Goal: Information Seeking & Learning: Learn about a topic

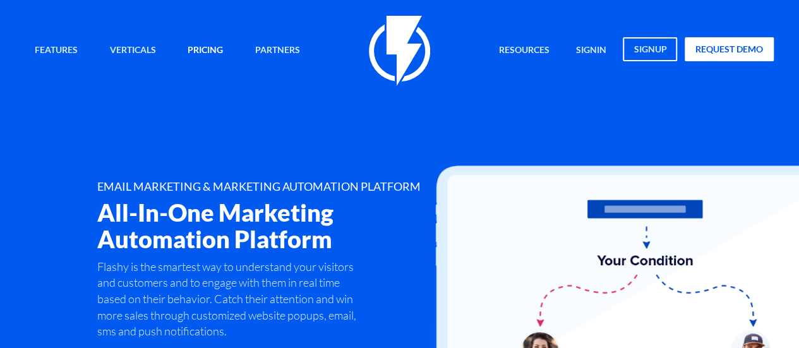
click at [203, 54] on link "Pricing" at bounding box center [205, 50] width 54 height 27
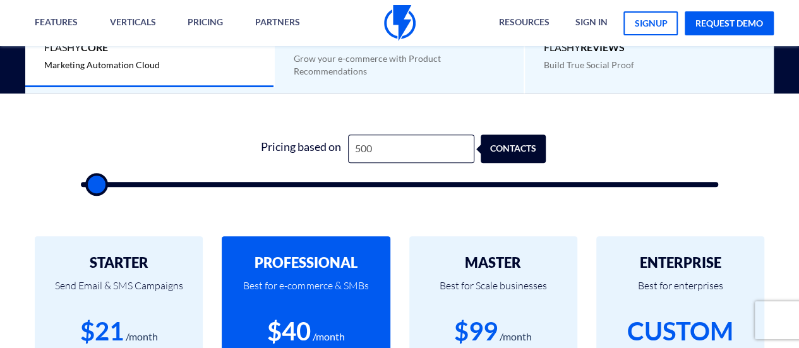
scroll to position [369, 0]
type input "2,000"
type input "2000"
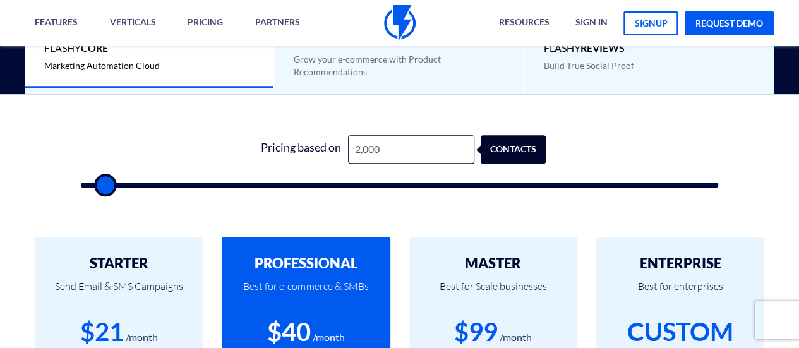
type input "9,000"
type input "9000"
type input "13,000"
type input "13000"
type input "16,500"
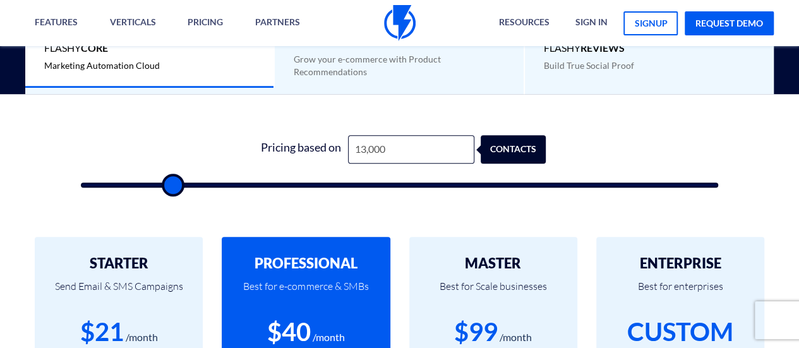
type input "16500"
type input "20,000"
type input "20000"
type input "23,000"
type input "23000"
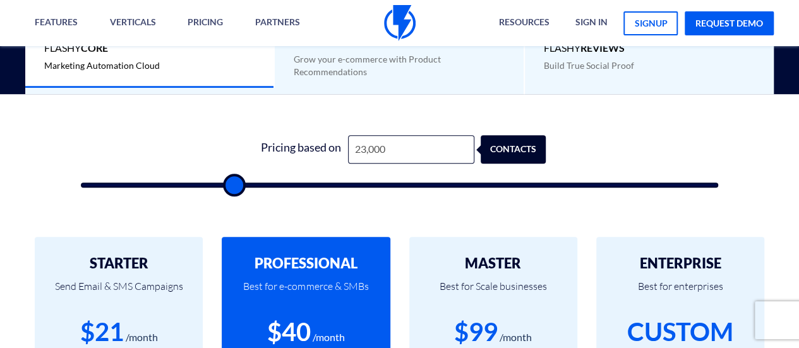
type input "26,000"
type input "26000"
type input "28,500"
type input "28500"
type input "30,500"
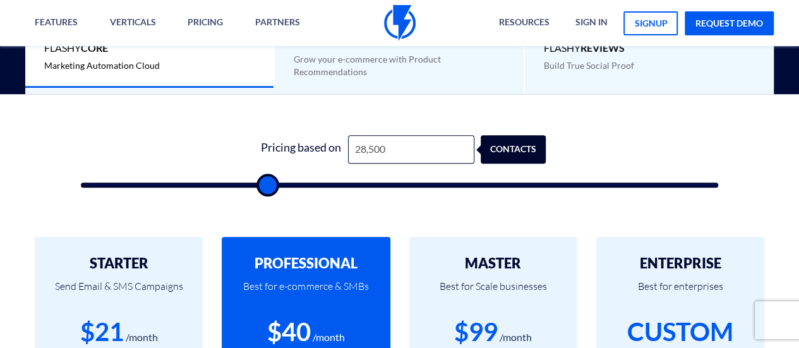
type input "30500"
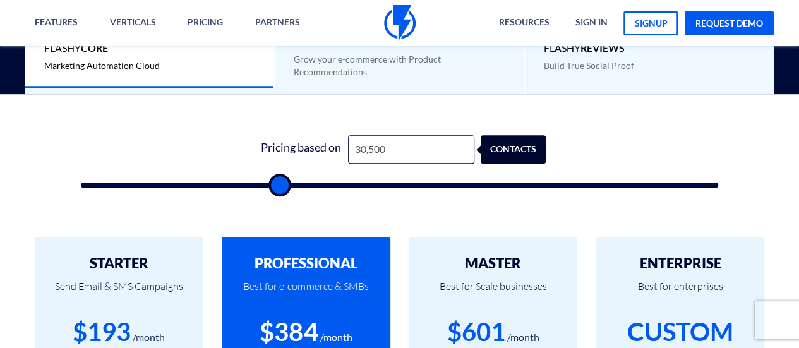
type input "33,000"
type input "33000"
type input "34,500"
type input "34500"
type input "35,000"
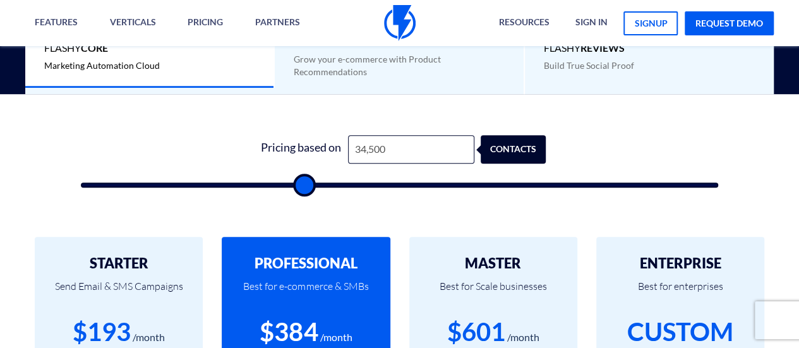
type input "35000"
type input "36,000"
type input "36000"
type input "37,000"
type input "37000"
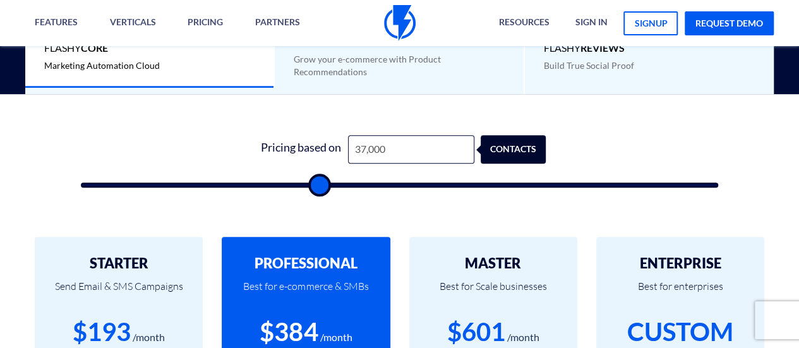
type input "37,500"
type input "37500"
type input "38,000"
type input "38000"
type input "38,500"
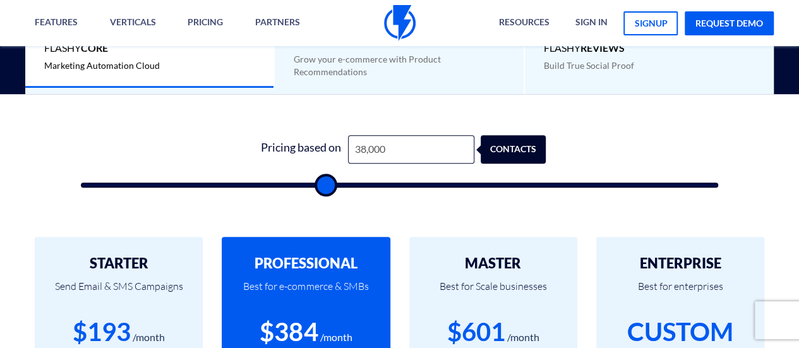
type input "38500"
type input "39,000"
type input "39000"
type input "39,500"
type input "39500"
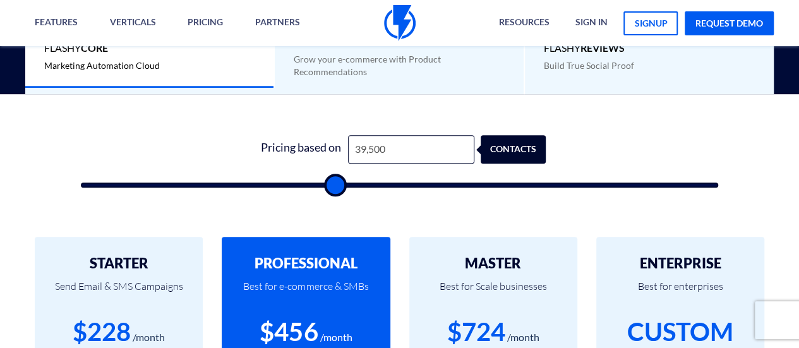
type input "38,500"
type input "38500"
type input "37,000"
type input "37000"
type input "34,500"
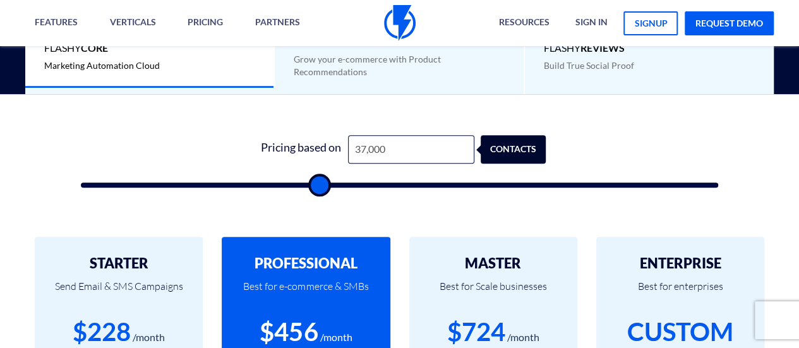
type input "34500"
type input "32,500"
type input "32500"
type input "31,000"
type input "31000"
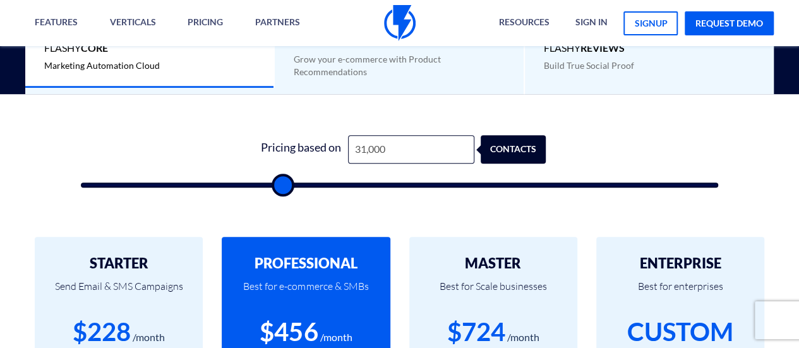
type input "29,500"
type input "29500"
type input "29,000"
type input "29000"
type input "28,000"
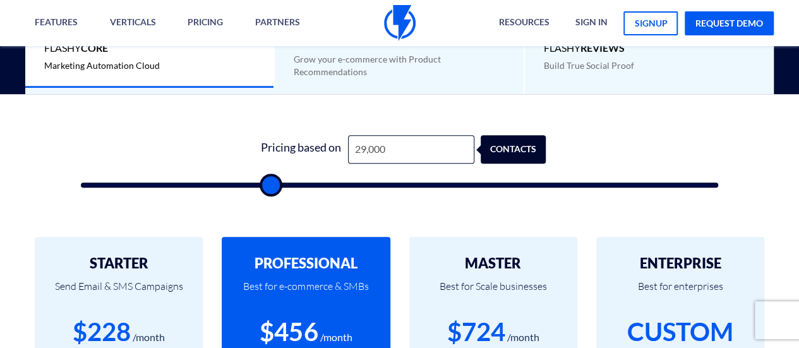
type input "28000"
type input "27,500"
type input "27500"
type input "26,000"
type input "26000"
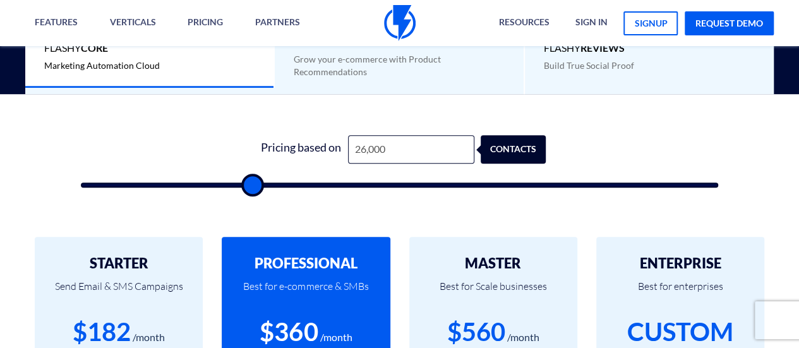
type input "23,500"
type input "23500"
type input "21,000"
type input "21000"
type input "20,000"
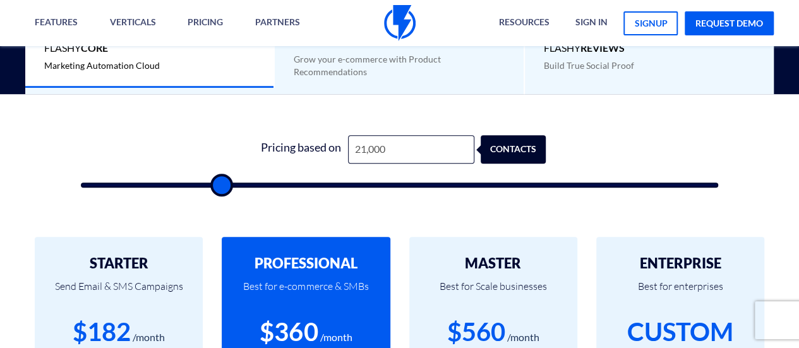
type input "20000"
type input "19,000"
type input "19000"
type input "18,500"
type input "18500"
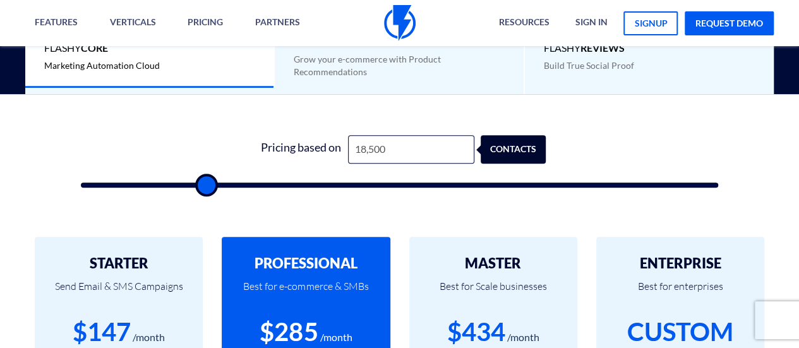
type input "18,000"
type input "18000"
type input "17,000"
type input "17000"
type input "16,500"
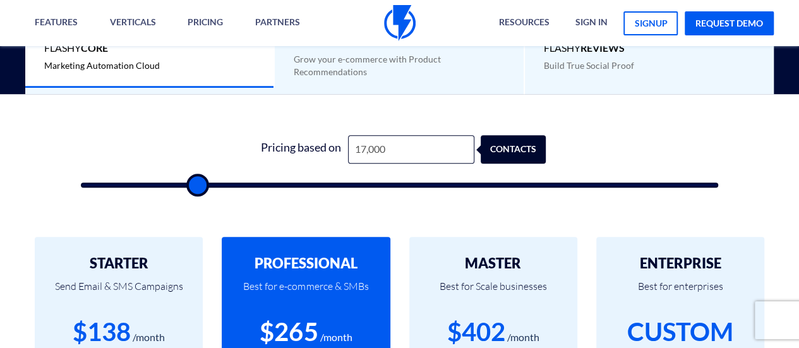
type input "16500"
type input "16,000"
type input "16000"
type input "15,500"
type input "15500"
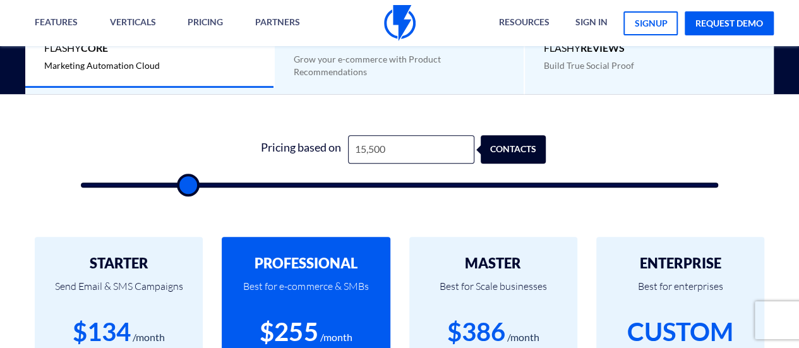
type input "15,000"
type input "15000"
type input "14,500"
type input "14500"
type input "14,000"
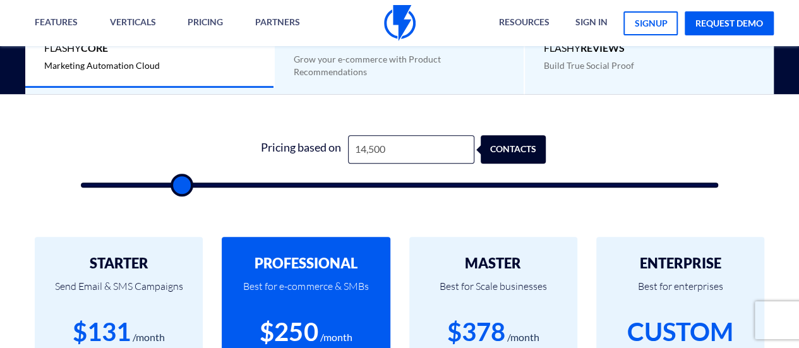
type input "14000"
type input "13,500"
type input "13500"
type input "13,000"
type input "13000"
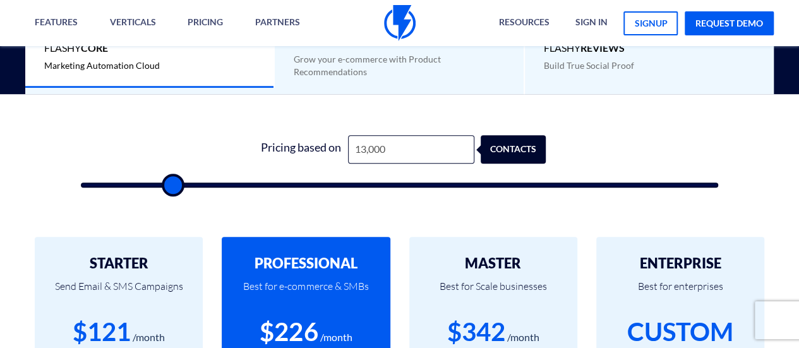
type input "12,500"
type input "12500"
type input "12,000"
type input "12000"
type input "11,500"
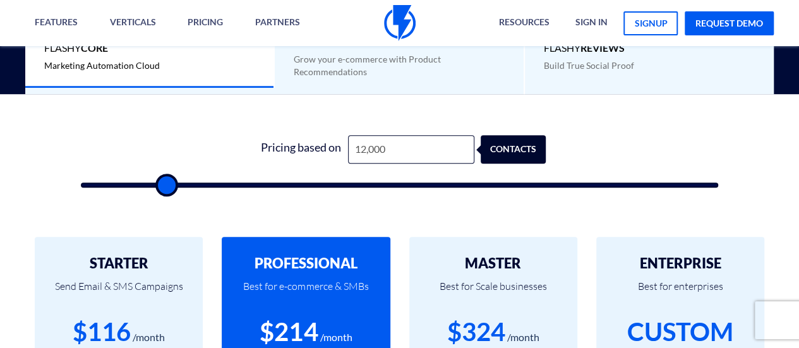
type input "11500"
type input "11,000"
type input "11000"
type input "10,500"
type input "10500"
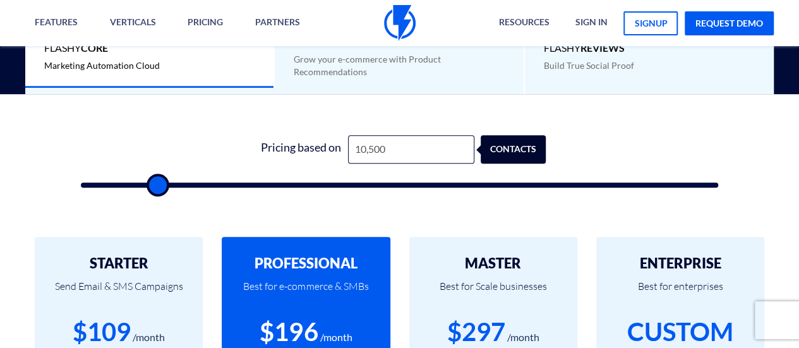
type input "10,000"
type input "10000"
type input "9,500"
type input "9500"
type input "10,000"
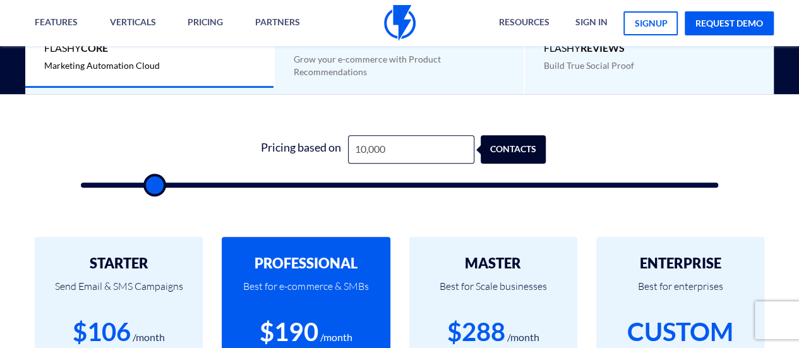
drag, startPoint x: 99, startPoint y: 182, endPoint x: 154, endPoint y: 174, distance: 55.6
type input "10000"
click at [154, 183] on input "range" at bounding box center [400, 185] width 638 height 5
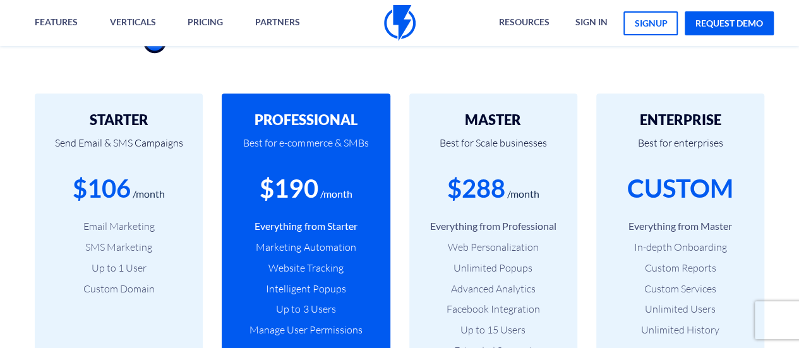
scroll to position [515, 0]
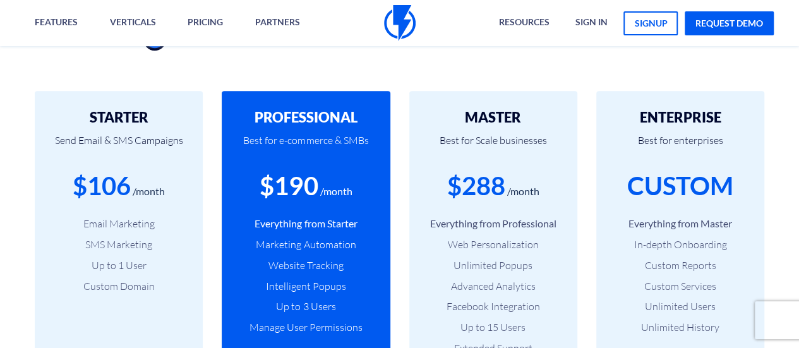
click at [166, 161] on p "Send Email & SMS Campaigns" at bounding box center [119, 146] width 130 height 43
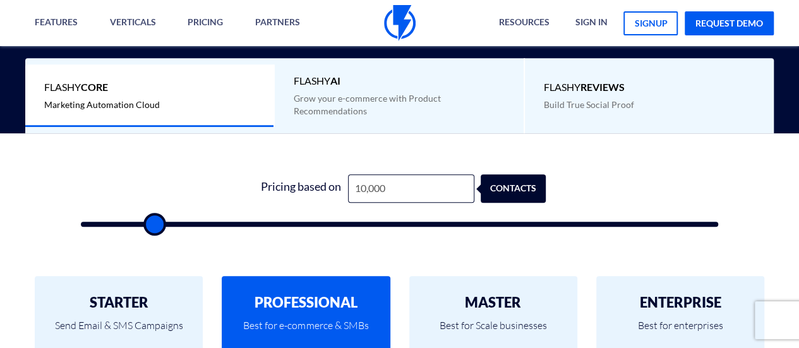
scroll to position [331, 0]
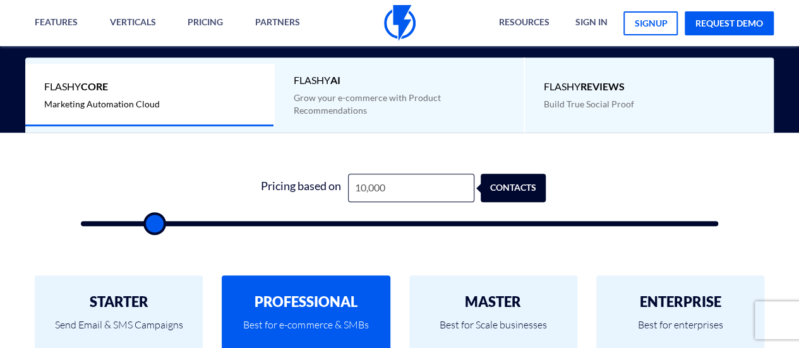
click at [358, 112] on span "Grow your e-commerce with Product Recommendations" at bounding box center [367, 103] width 147 height 23
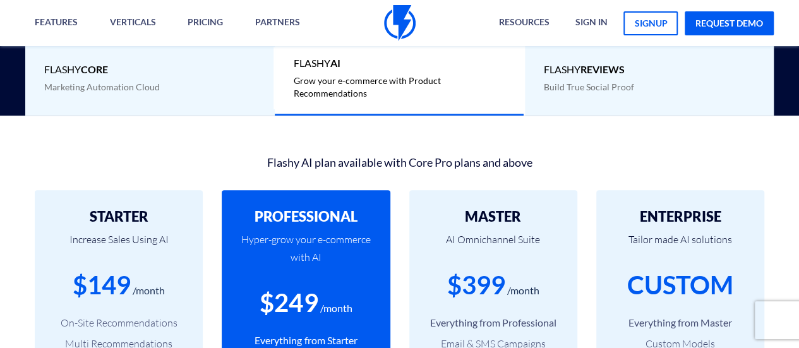
scroll to position [348, 0]
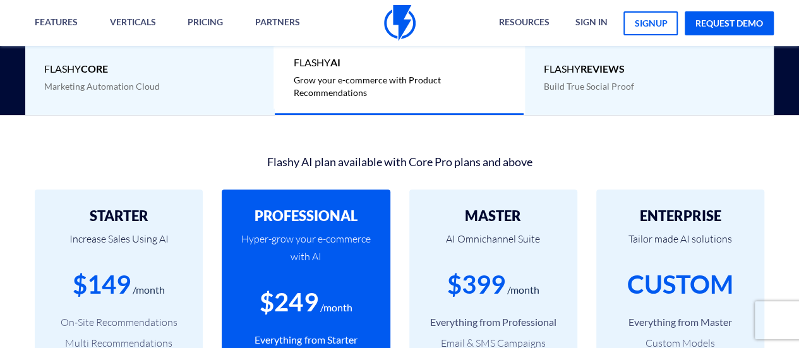
click at [195, 98] on div "Flashy Core Marketing Automation Cloud" at bounding box center [150, 77] width 250 height 63
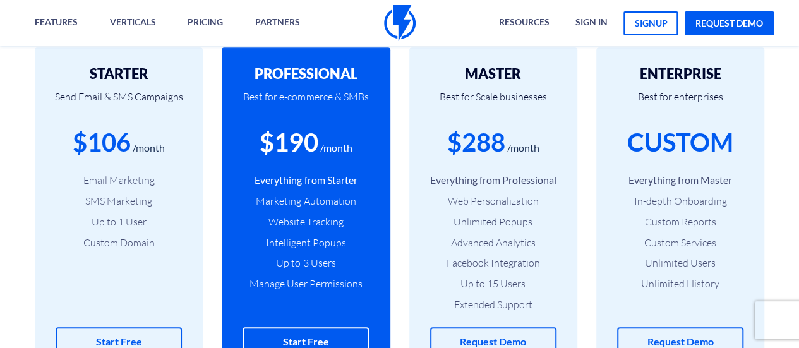
scroll to position [558, 0]
click at [161, 178] on li "Email Marketing" at bounding box center [119, 181] width 130 height 15
click at [162, 186] on li "Email Marketing" at bounding box center [119, 181] width 130 height 15
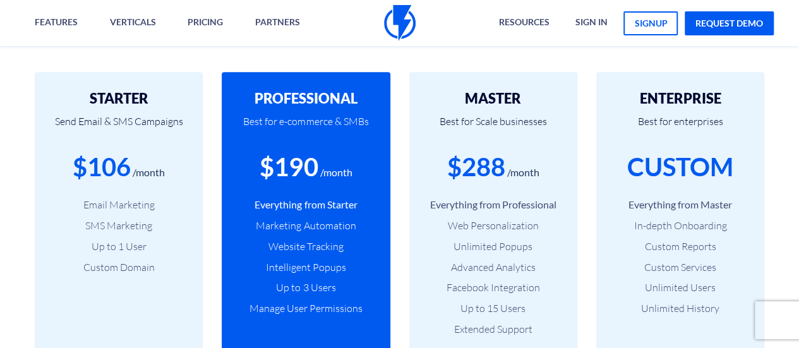
scroll to position [387, 0]
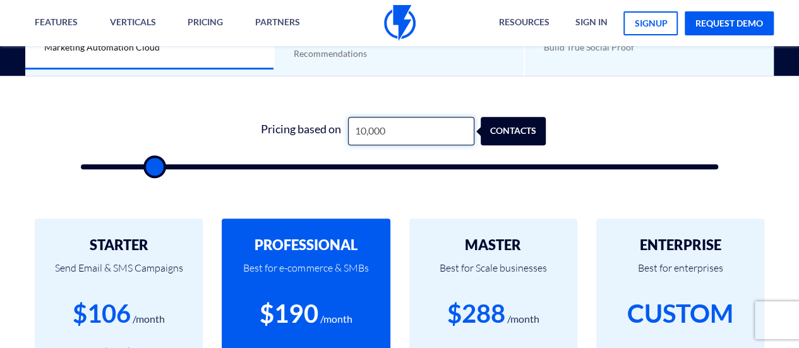
click at [362, 127] on input "10,000" at bounding box center [411, 131] width 126 height 28
type input "12,000"
type input "12000"
type input "1,000"
type input "1000"
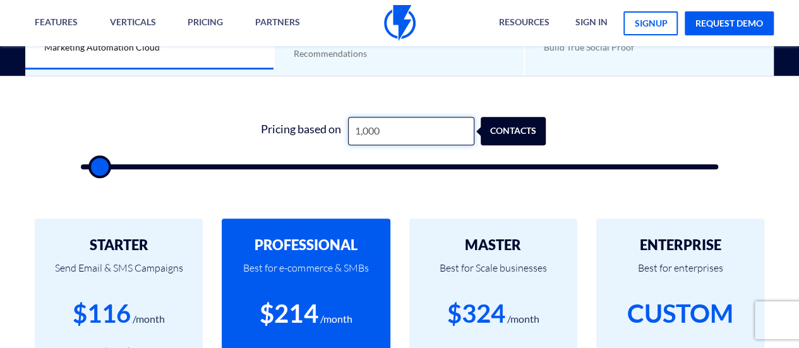
type input "000"
type input "500"
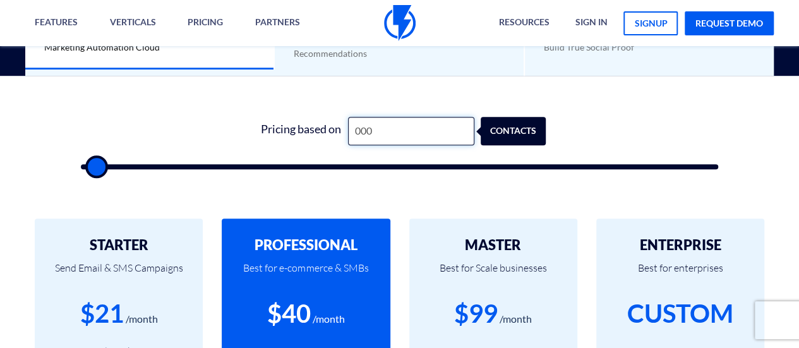
type input "0,002"
type input "500"
type input "00,020"
type input "500"
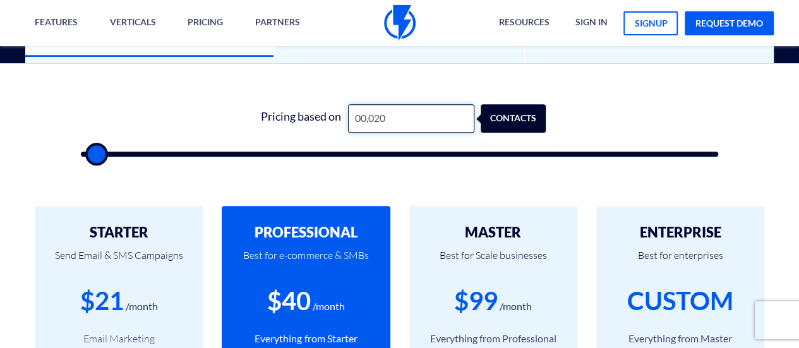
scroll to position [401, 0]
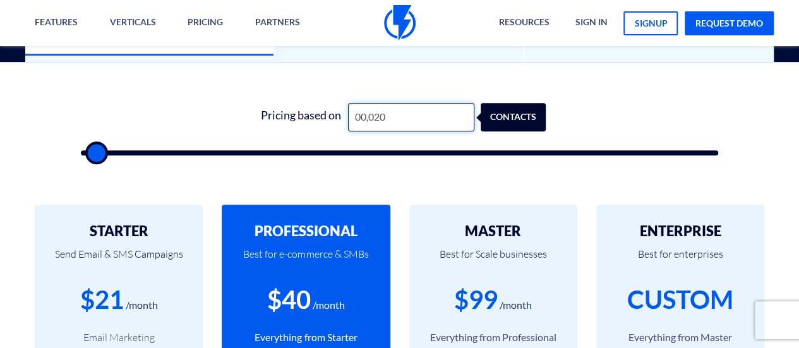
drag, startPoint x: 428, startPoint y: 121, endPoint x: 221, endPoint y: 147, distance: 208.9
click at [221, 147] on form "1 Pricing based on 00,020 contacts" at bounding box center [400, 129] width 638 height 52
type input "2"
type input "500"
type input "20"
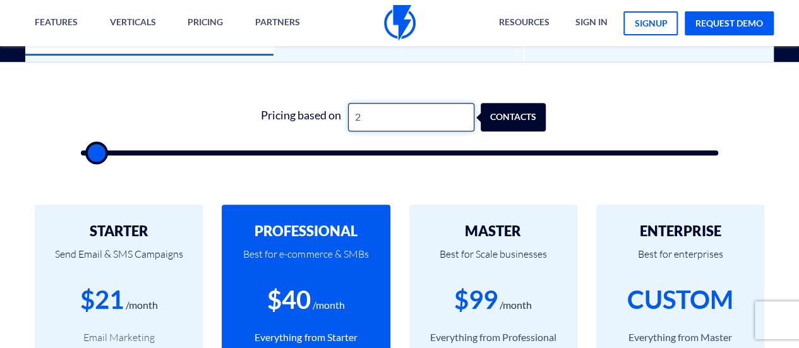
type input "500"
type input "200"
type input "500"
type input "2,000"
type input "2000"
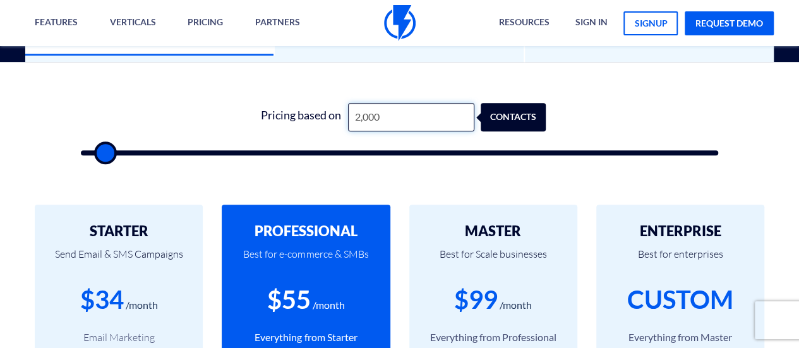
type input "20,000"
type input "20000"
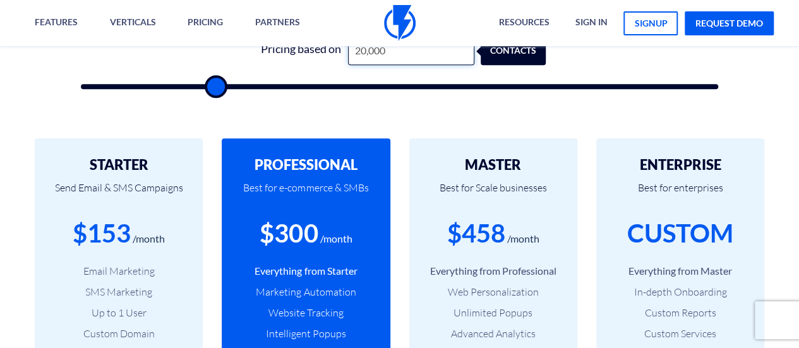
scroll to position [471, 0]
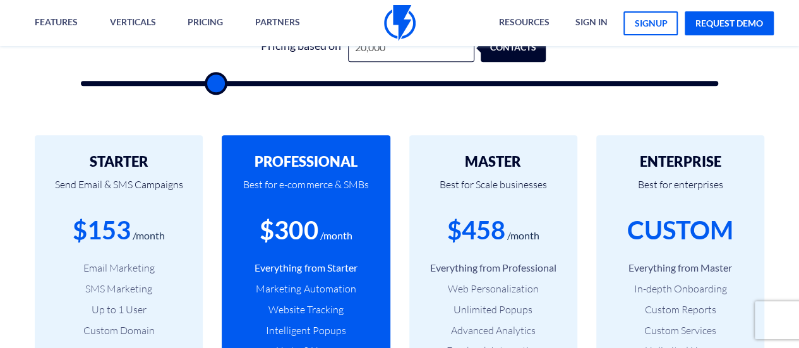
click at [99, 195] on p "Send Email & SMS Campaigns" at bounding box center [119, 190] width 130 height 43
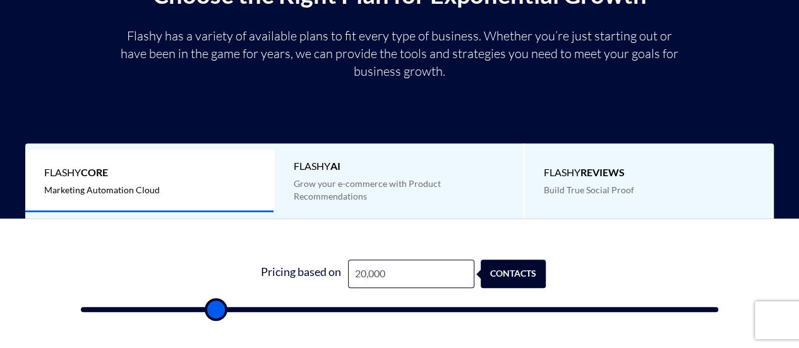
scroll to position [237, 0]
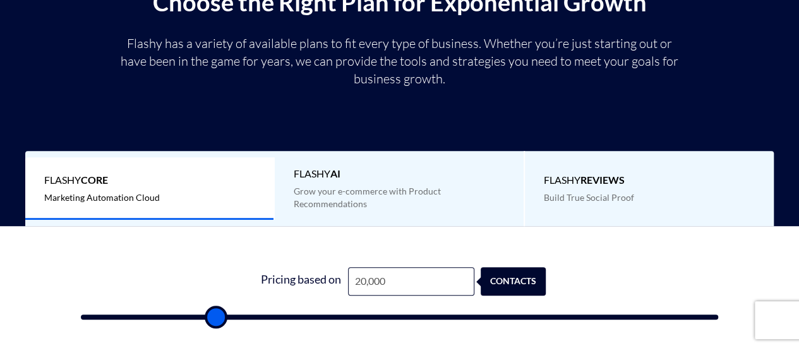
click at [364, 207] on span "Grow your e-commerce with Product Recommendations" at bounding box center [367, 197] width 147 height 23
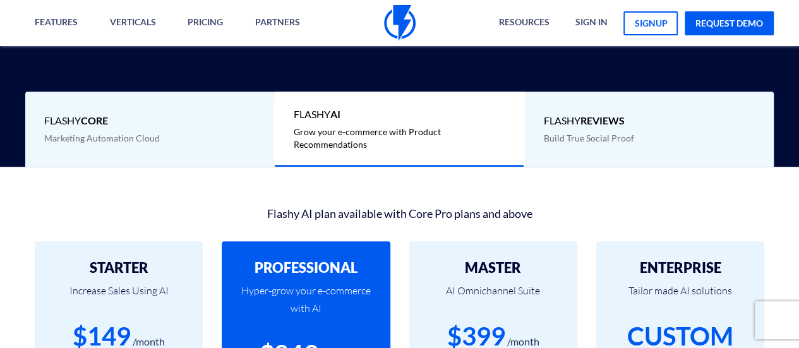
scroll to position [294, 0]
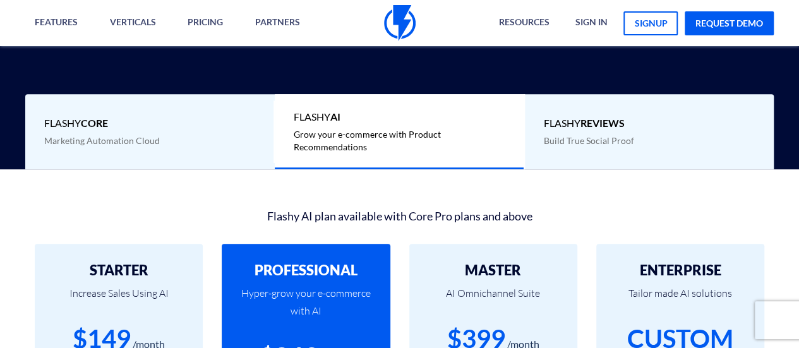
click at [569, 145] on span "Build True Social Proof" at bounding box center [589, 140] width 90 height 11
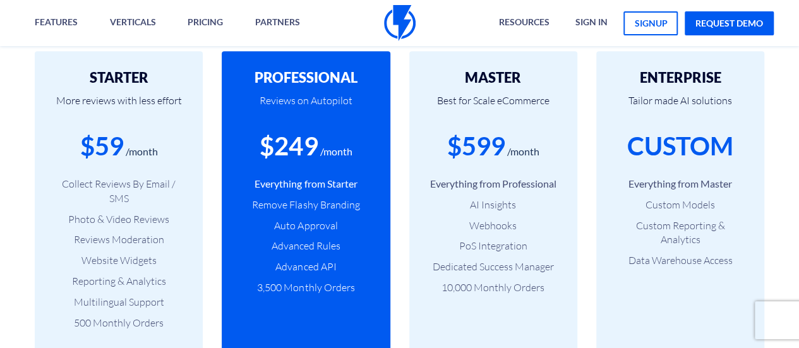
scroll to position [488, 0]
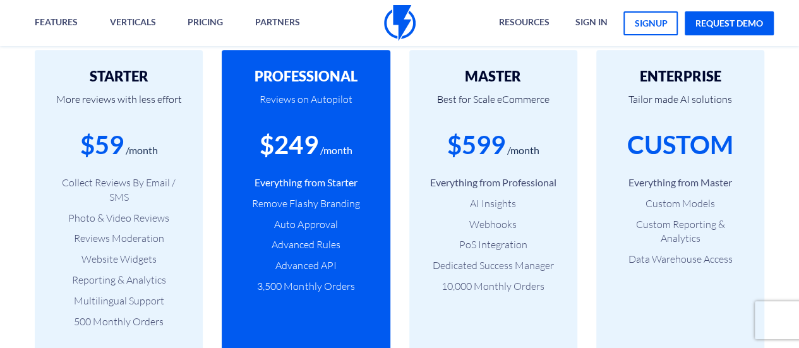
click at [147, 216] on li "Photo & Video Reviews" at bounding box center [119, 218] width 130 height 15
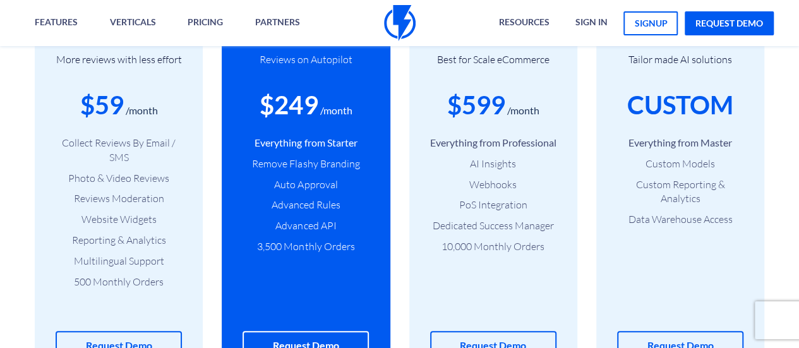
click at [121, 272] on ul "Collect Reviews By Email / SMS Photo & Video Reviews Reviews Moderation Website…" at bounding box center [119, 213] width 130 height 154
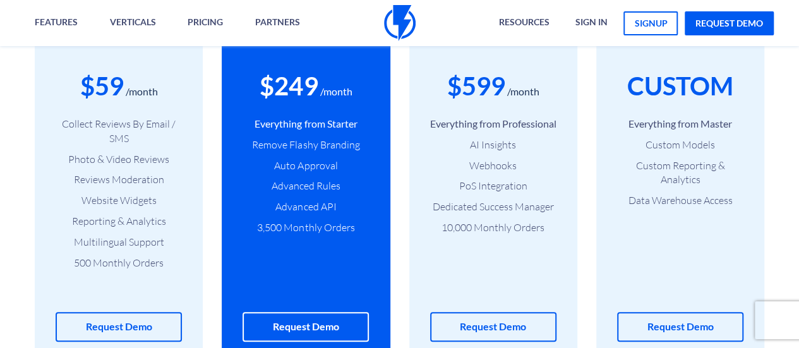
scroll to position [563, 0]
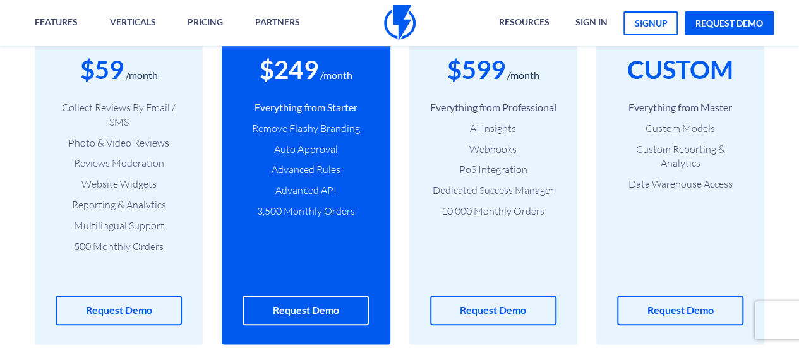
click at [447, 181] on ul "Everything from Professional AI Insights Webhooks PoS Integration Dedicated Suc…" at bounding box center [493, 159] width 130 height 118
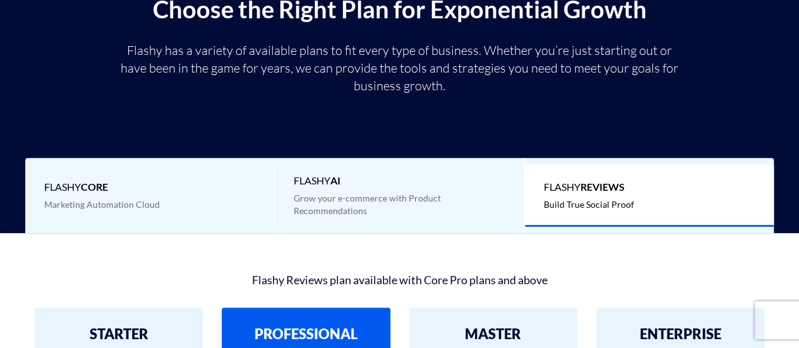
scroll to position [216, 0]
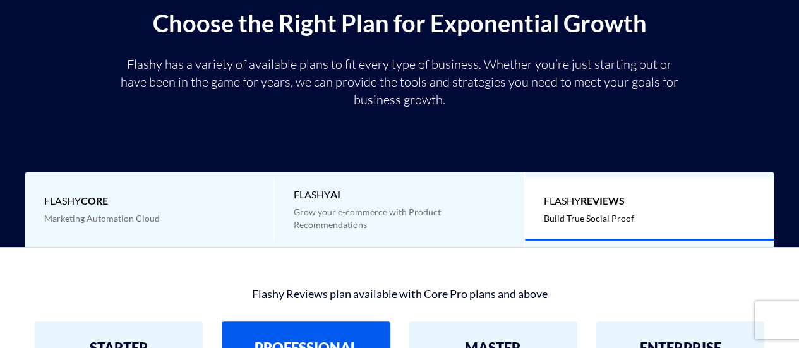
click at [140, 174] on div "Flashy Core Marketing Automation Cloud Flashy AI Grow your e-commerce with Prod…" at bounding box center [400, 209] width 750 height 75
click at [143, 209] on span "Flashy Core" at bounding box center [149, 201] width 210 height 15
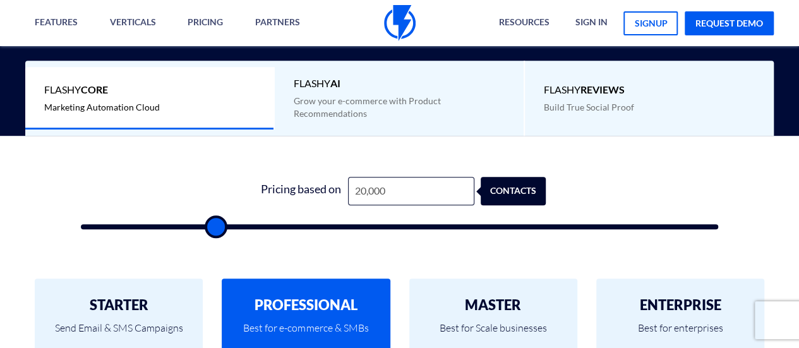
scroll to position [338, 0]
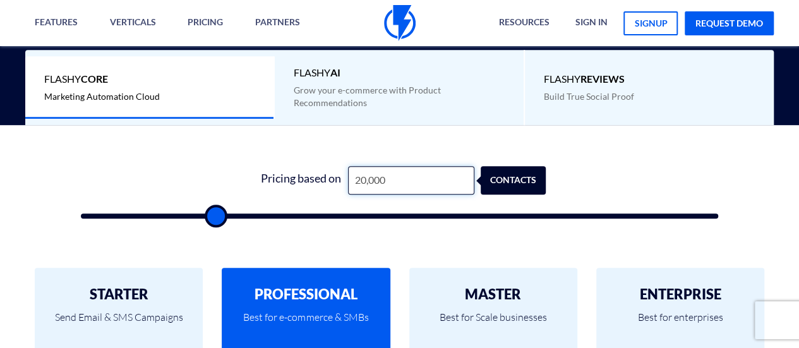
drag, startPoint x: 363, startPoint y: 180, endPoint x: 350, endPoint y: 179, distance: 12.7
click at [350, 179] on input "20,000" at bounding box center [411, 180] width 126 height 28
type input "3,000"
type input "3000"
type input "30,000"
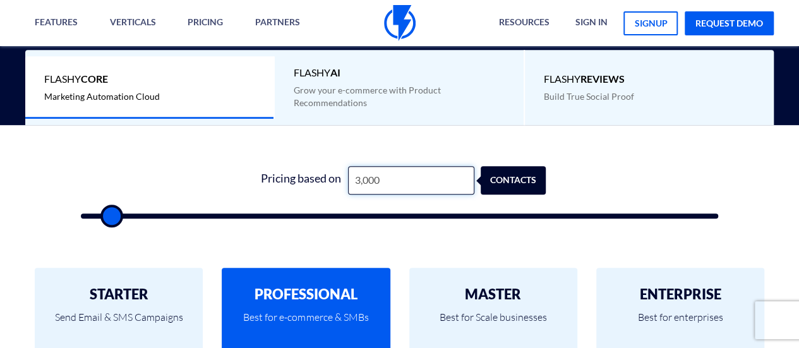
type input "30000"
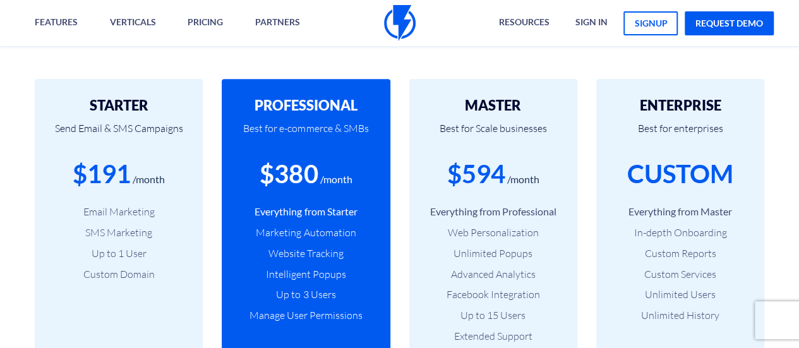
scroll to position [466, 0]
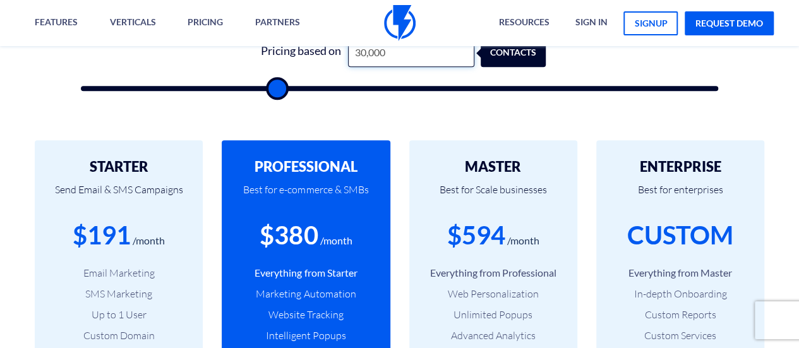
type input "30,000"
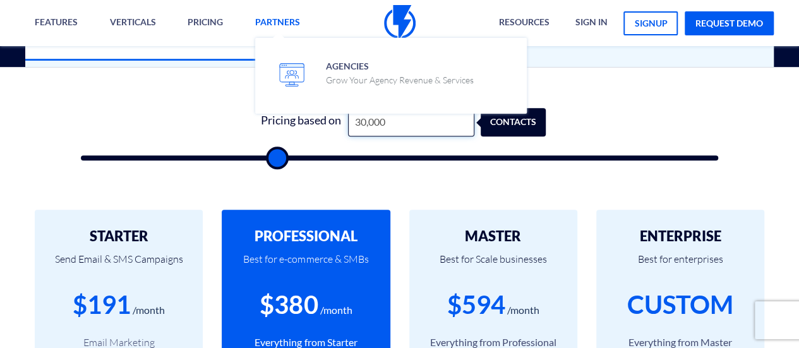
scroll to position [395, 0]
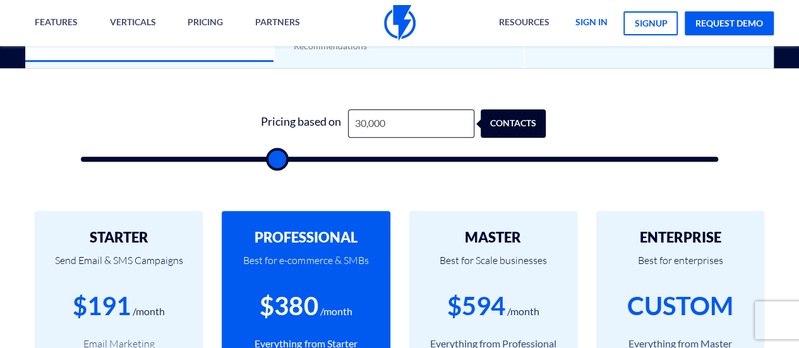
click at [599, 32] on link "sign in" at bounding box center [591, 23] width 51 height 46
